Goal: Task Accomplishment & Management: Use online tool/utility

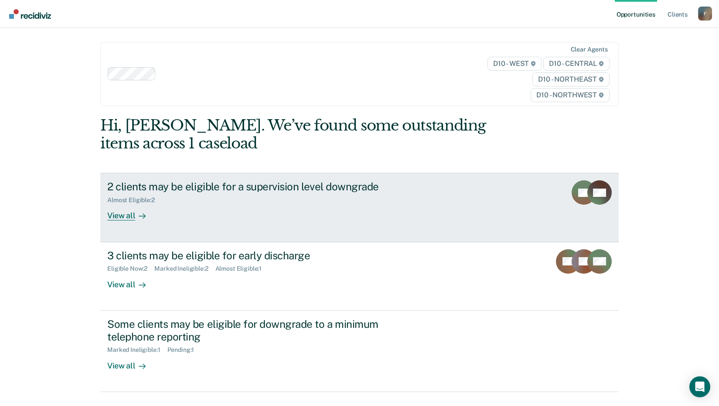
scroll to position [19, 0]
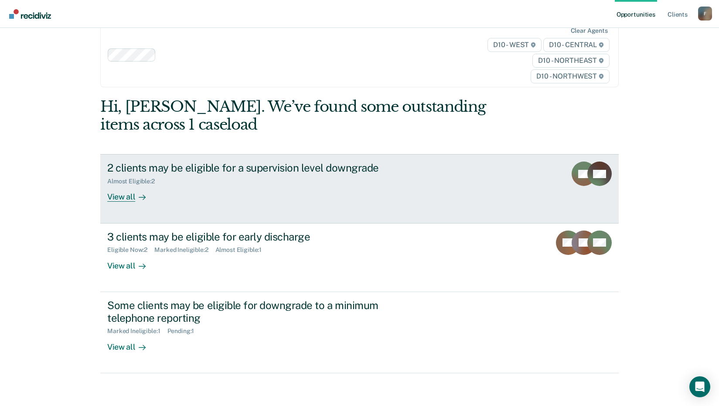
click at [154, 175] on div "Almost Eligible : 2" at bounding box center [260, 179] width 306 height 11
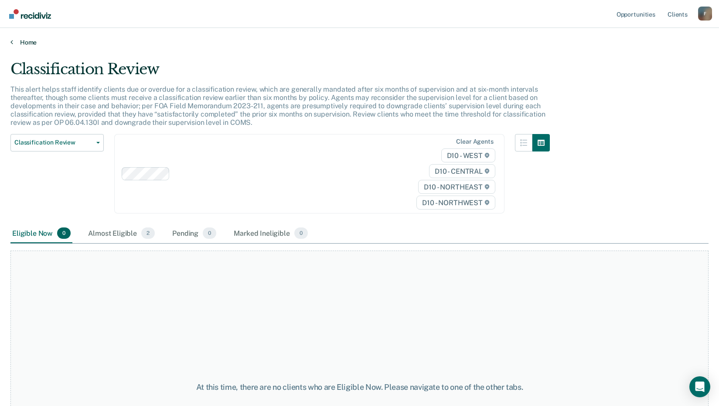
click at [11, 39] on icon at bounding box center [11, 41] width 3 height 7
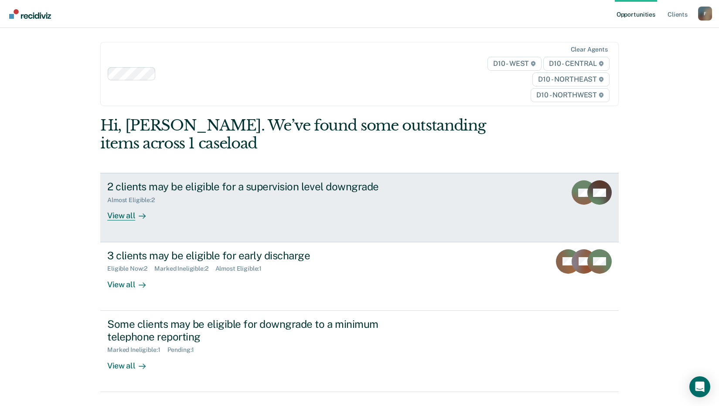
click at [593, 194] on rect at bounding box center [600, 192] width 24 height 24
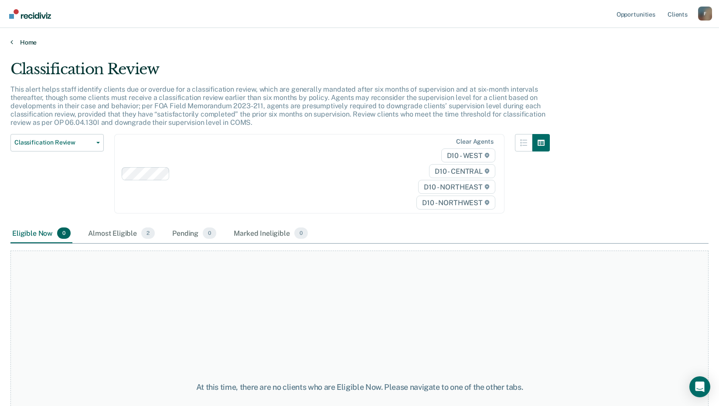
click at [11, 42] on icon at bounding box center [11, 41] width 3 height 7
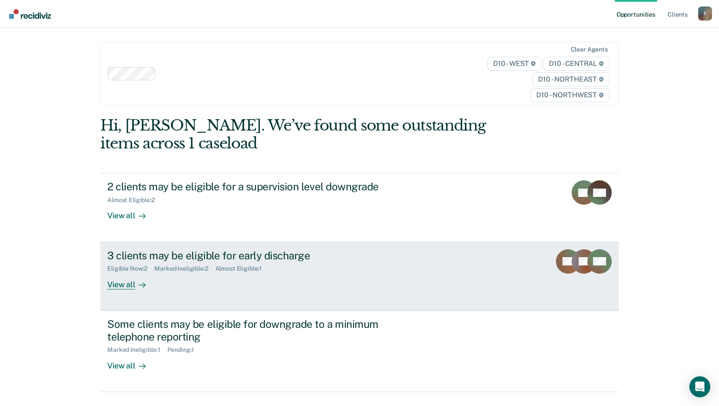
click at [139, 284] on icon at bounding box center [142, 284] width 7 height 7
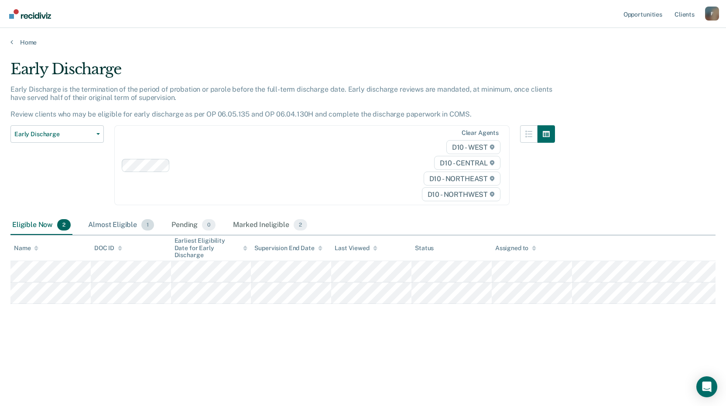
click at [102, 224] on div "Almost Eligible 1" at bounding box center [120, 225] width 69 height 19
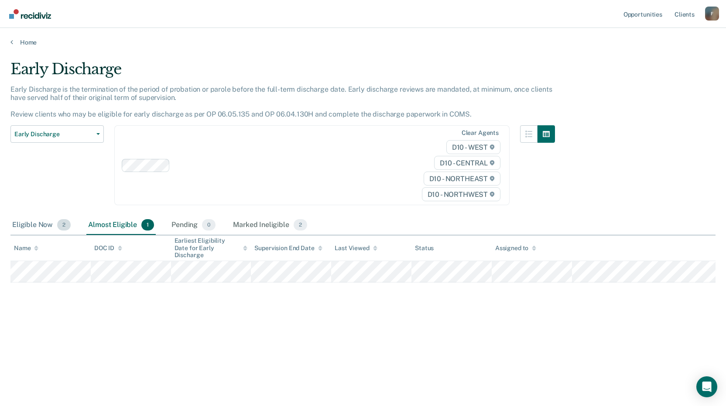
click at [30, 224] on div "Eligible Now 2" at bounding box center [41, 225] width 62 height 19
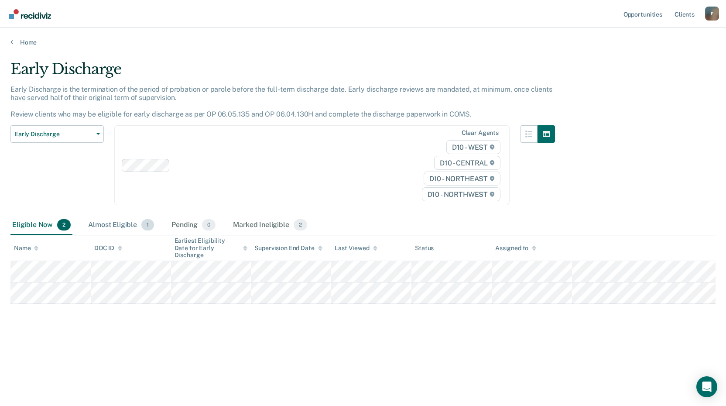
click at [113, 224] on div "Almost Eligible 1" at bounding box center [120, 225] width 69 height 19
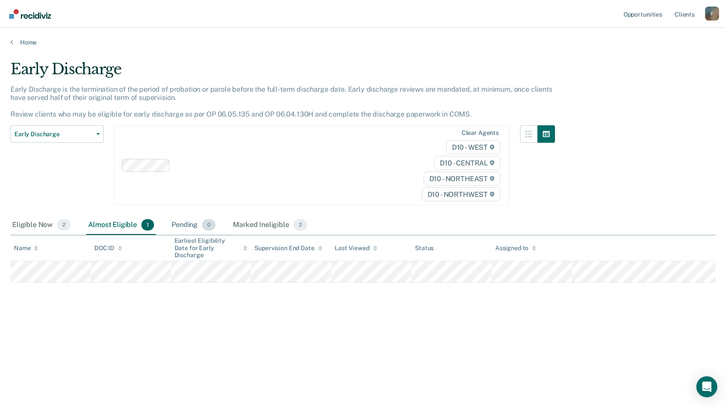
click at [175, 224] on div "Pending 0" at bounding box center [194, 225] width 48 height 19
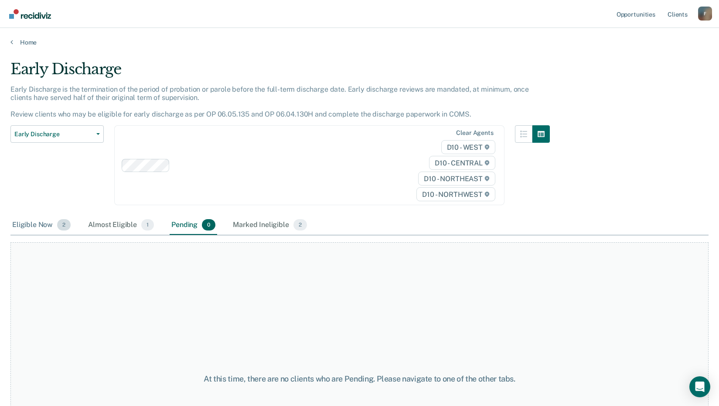
click at [33, 226] on div "Eligible Now 2" at bounding box center [41, 225] width 62 height 19
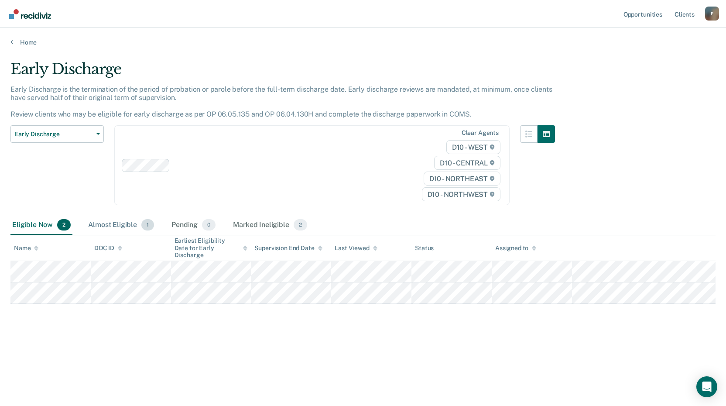
click at [109, 227] on div "Almost Eligible 1" at bounding box center [120, 225] width 69 height 19
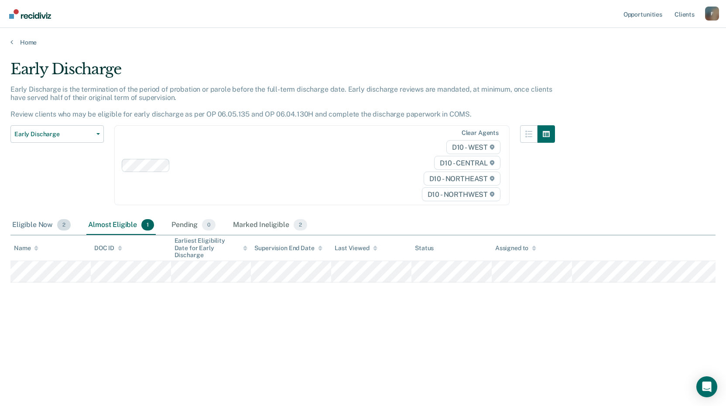
click at [32, 227] on div "Eligible Now 2" at bounding box center [41, 225] width 62 height 19
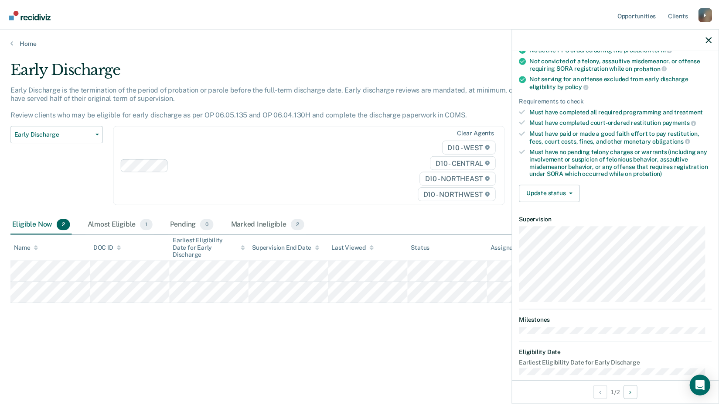
scroll to position [105, 0]
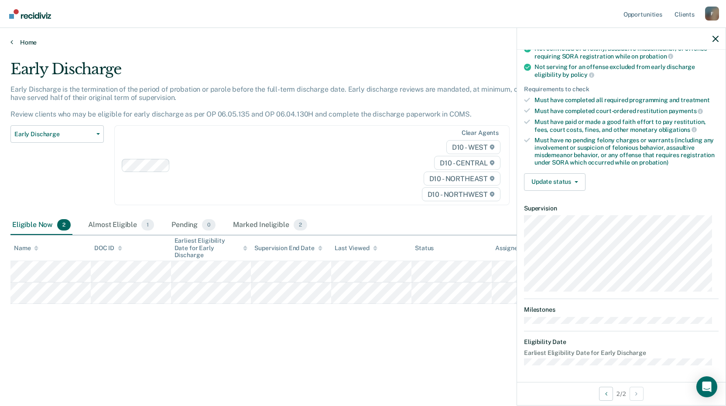
click at [19, 42] on link "Home" at bounding box center [362, 42] width 705 height 8
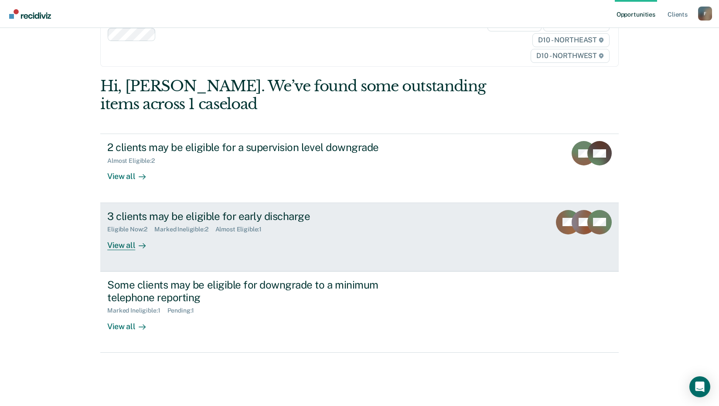
scroll to position [40, 0]
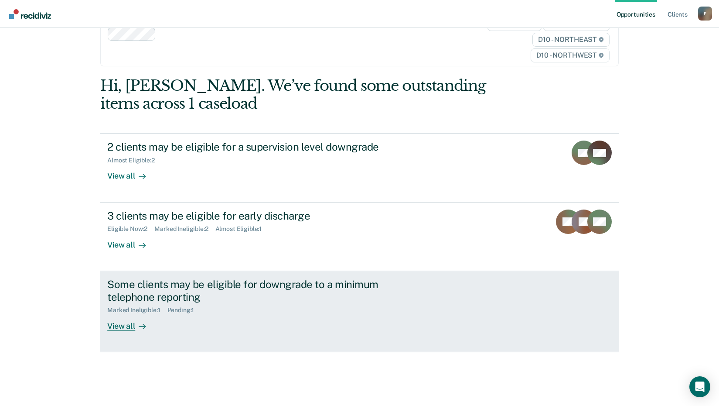
click at [139, 323] on icon at bounding box center [142, 326] width 7 height 7
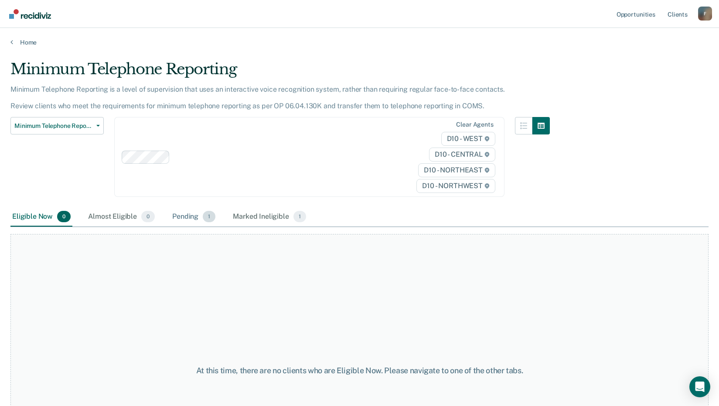
click at [189, 217] on div "Pending 1" at bounding box center [194, 216] width 47 height 19
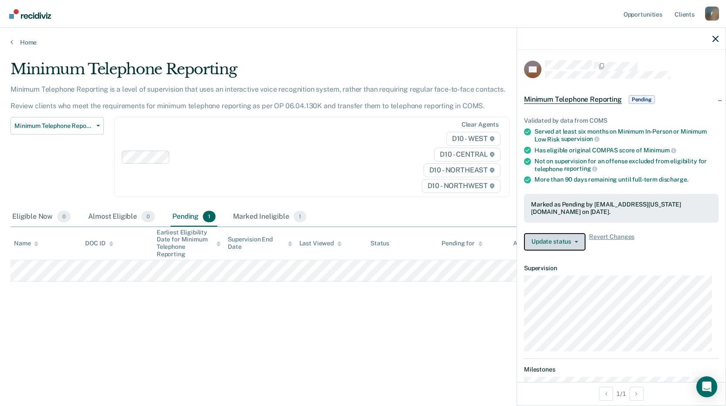
click at [575, 243] on button "Update status" at bounding box center [555, 241] width 62 height 17
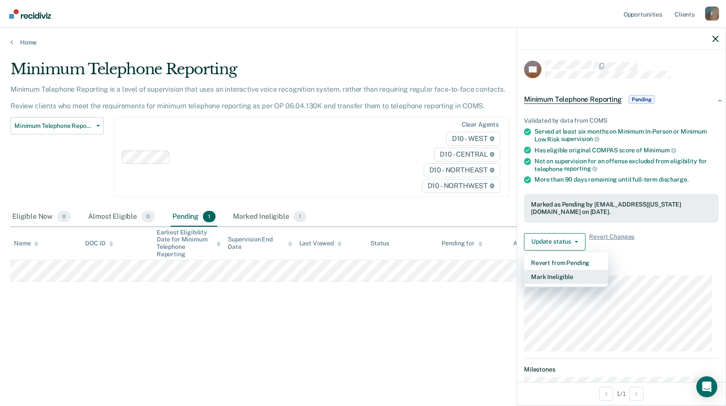
click at [557, 274] on button "Mark Ineligible" at bounding box center [566, 277] width 84 height 14
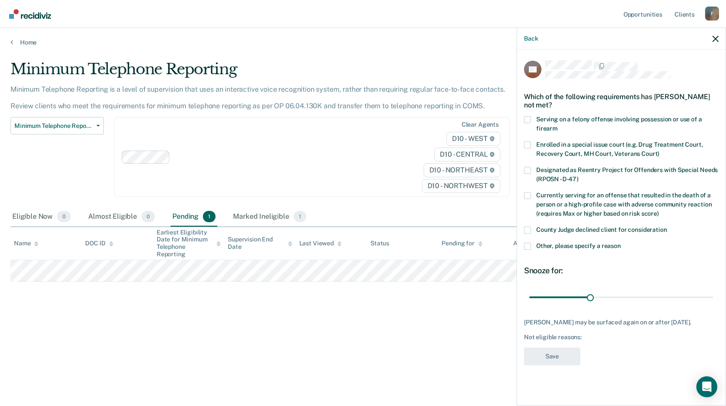
click at [534, 117] on label "Serving on a felony offense involving possession or use of a firearm" at bounding box center [621, 125] width 195 height 18
click at [558, 125] on input "Serving on a felony offense involving possession or use of a firearm" at bounding box center [558, 125] width 0 height 0
click at [530, 246] on span at bounding box center [527, 246] width 7 height 7
click at [621, 243] on input "Other, please specify a reason" at bounding box center [621, 243] width 0 height 0
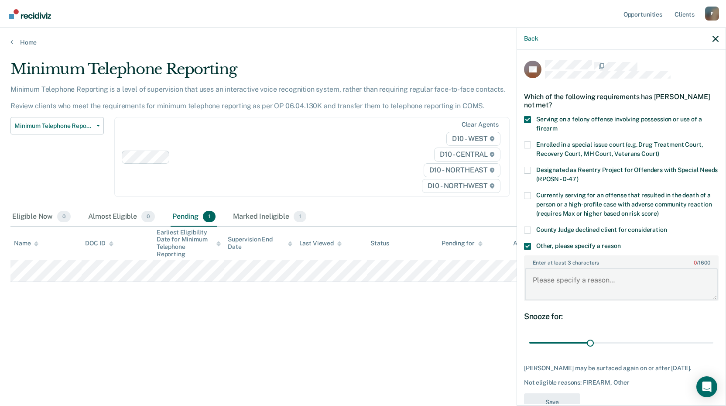
click at [555, 284] on textarea "Enter at least 3 characters 0 / 1600" at bounding box center [621, 284] width 193 height 32
click at [456, 334] on div "Minimum Telephone Reporting Minimum Telephone Reporting is a level of supervisi…" at bounding box center [362, 200] width 705 height 280
